Goal: Task Accomplishment & Management: Manage account settings

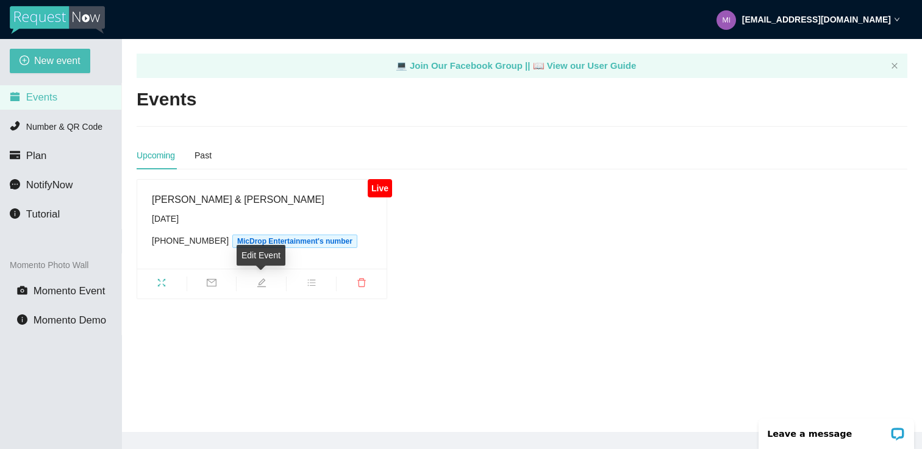
click at [265, 284] on icon "edit" at bounding box center [262, 283] width 10 height 10
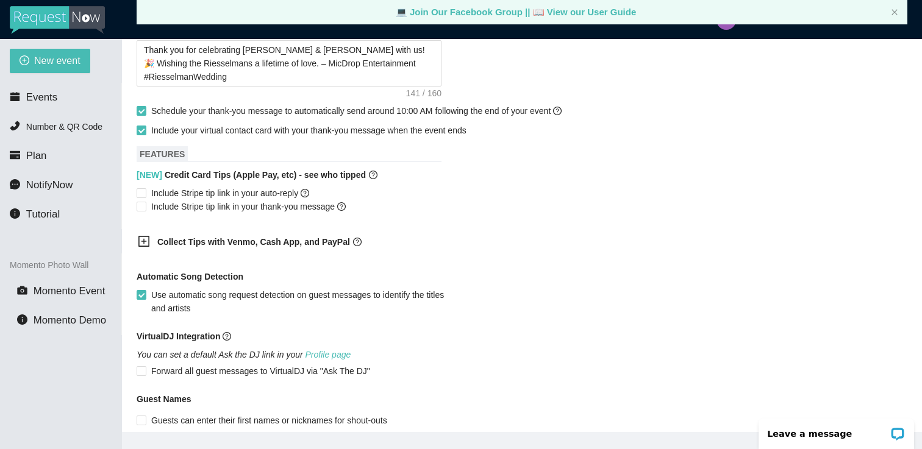
scroll to position [686, 0]
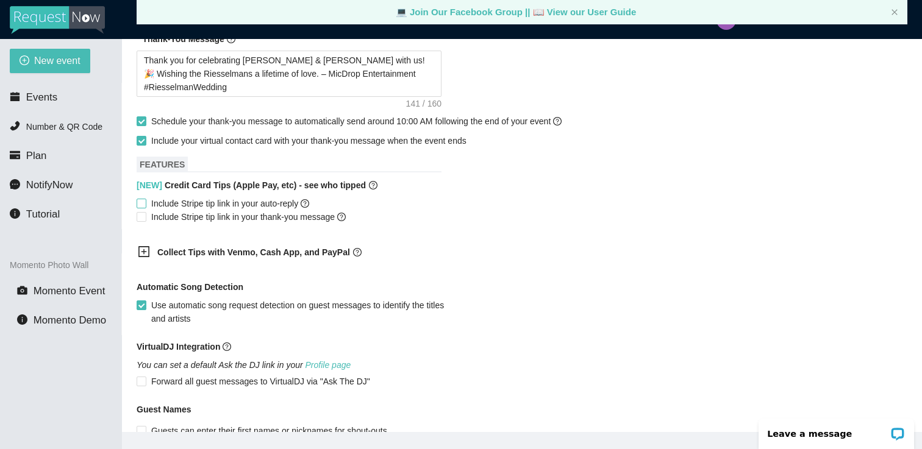
click at [141, 205] on input "Include Stripe tip link in your auto-reply" at bounding box center [141, 203] width 9 height 9
checkbox input "true"
click at [142, 222] on label "Include Stripe tip link in your thank-you message" at bounding box center [244, 216] width 214 height 13
click at [142, 221] on input "Include Stripe tip link in your thank-you message" at bounding box center [141, 216] width 9 height 9
checkbox input "true"
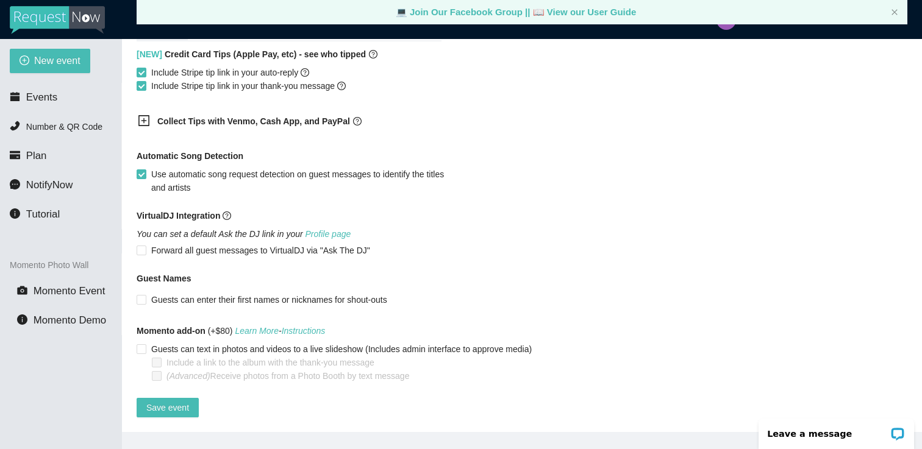
scroll to position [827, 0]
click at [165, 401] on span "Save event" at bounding box center [167, 407] width 43 height 13
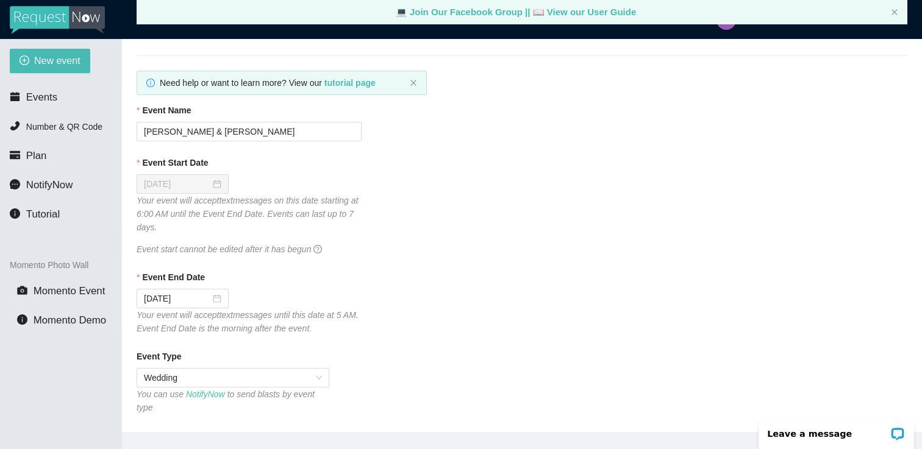
scroll to position [0, 0]
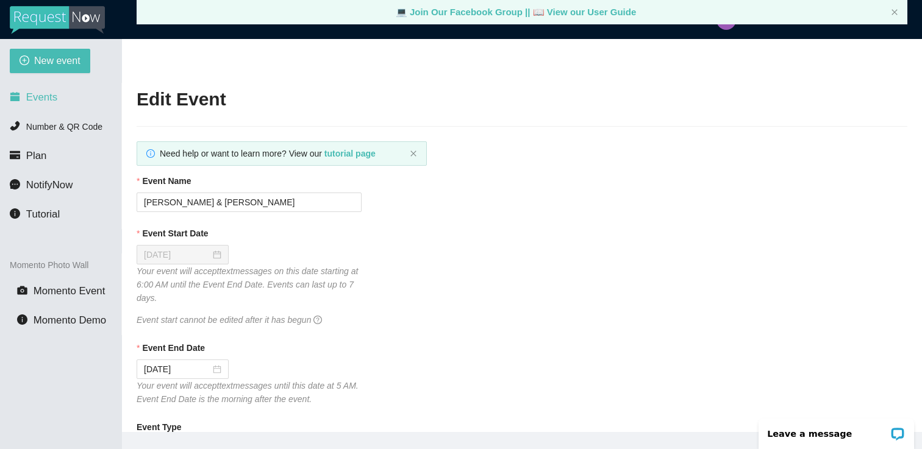
click at [54, 101] on span "Events" at bounding box center [41, 97] width 31 height 12
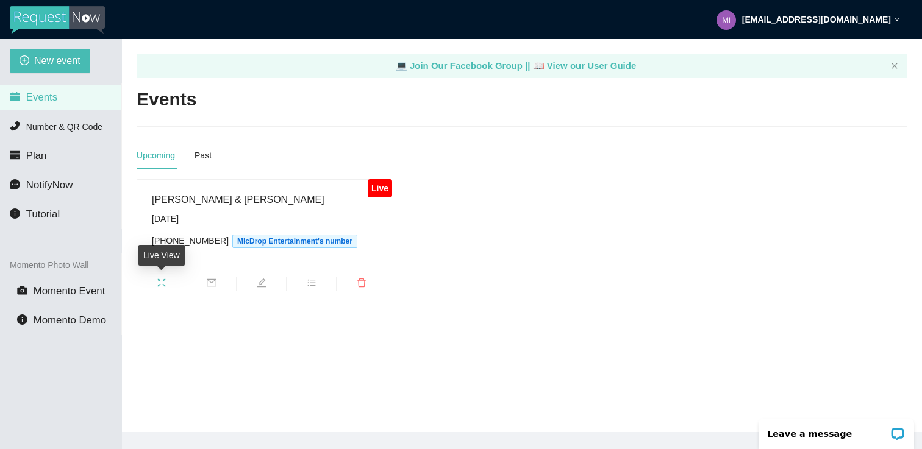
click at [169, 284] on span "fullscreen" at bounding box center [161, 284] width 49 height 13
